Goal: Find specific page/section: Find specific page/section

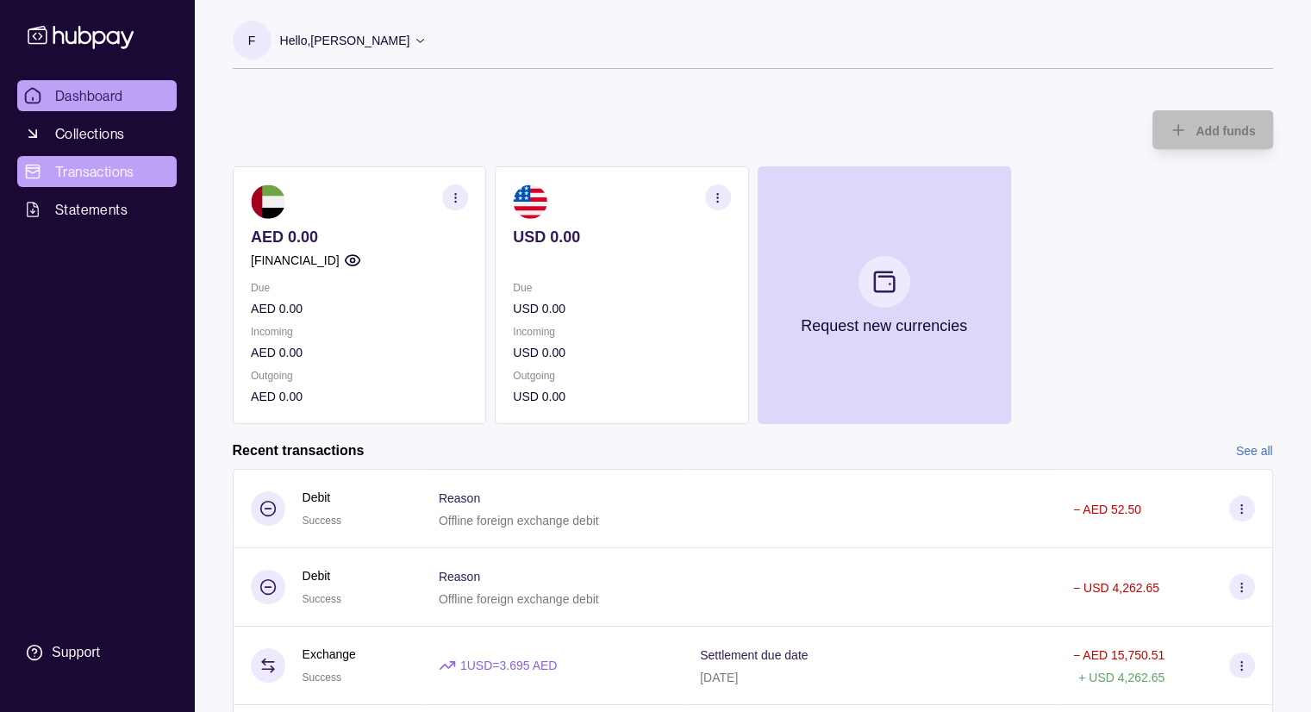
click at [132, 170] on span "Transactions" at bounding box center [94, 171] width 79 height 21
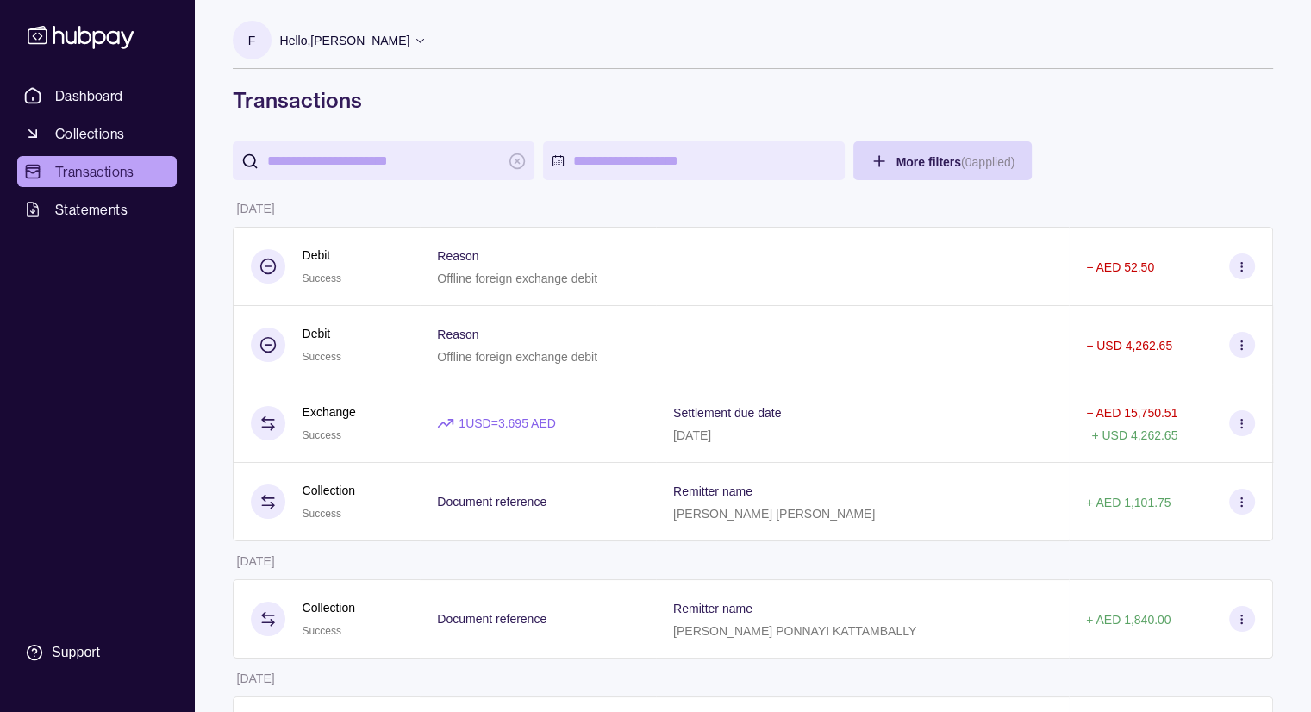
click at [427, 48] on div "Hello, [PERSON_NAME]" at bounding box center [353, 40] width 147 height 36
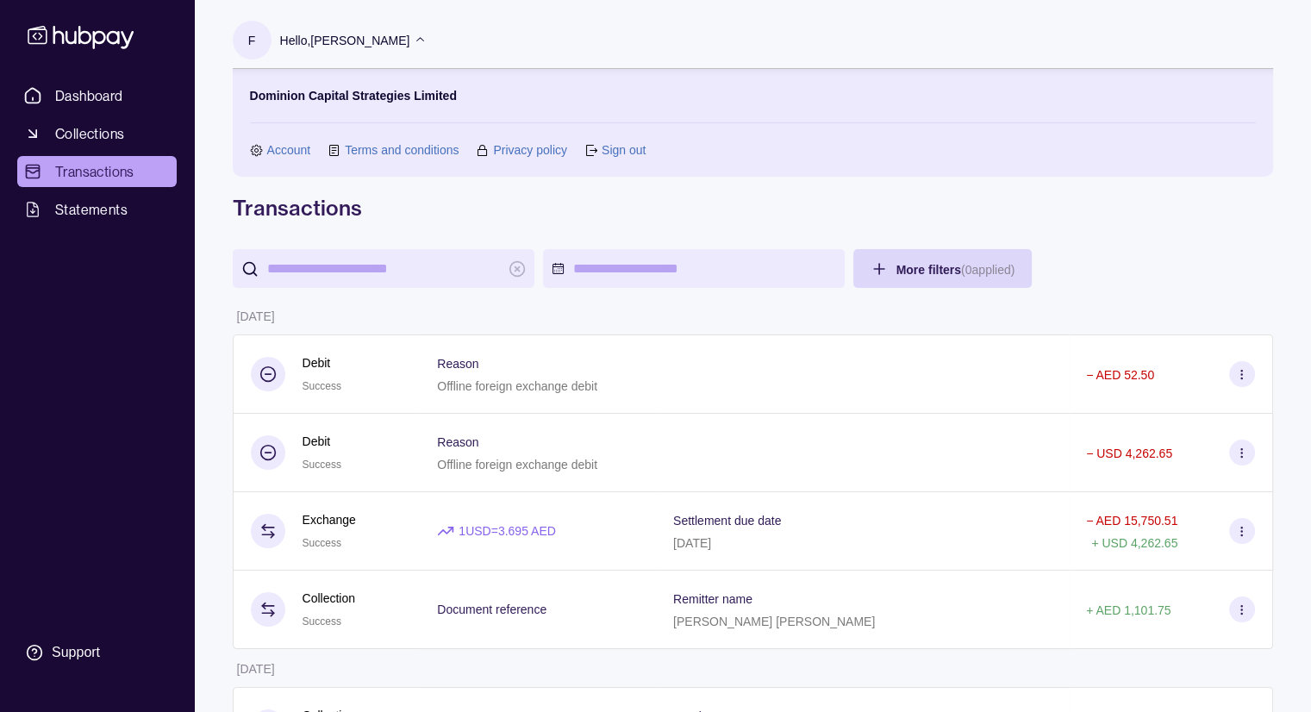
click at [427, 47] on div "Hello, [PERSON_NAME]" at bounding box center [353, 40] width 147 height 36
